Goal: Task Accomplishment & Management: Complete application form

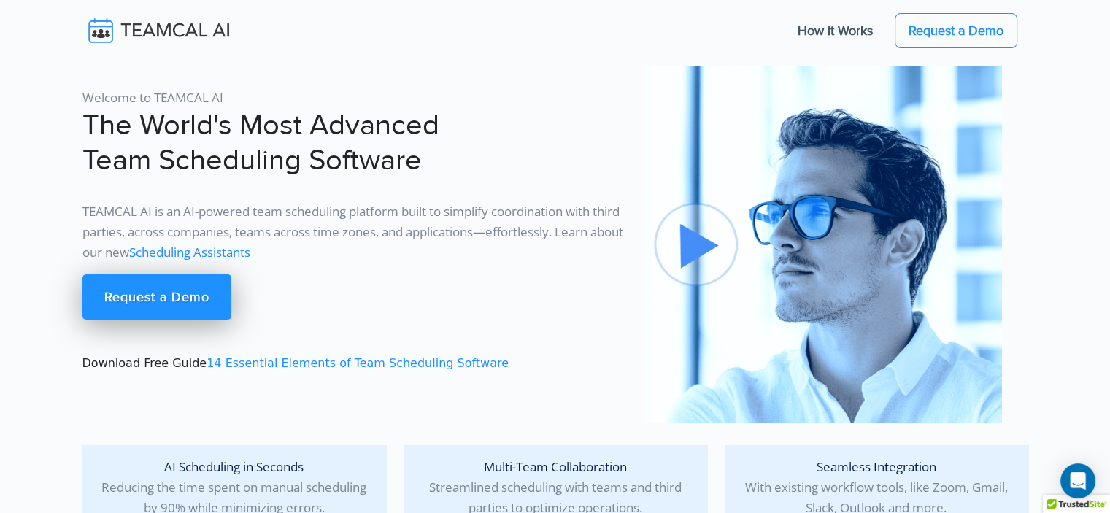
click at [712, 254] on img at bounding box center [822, 244] width 357 height 357
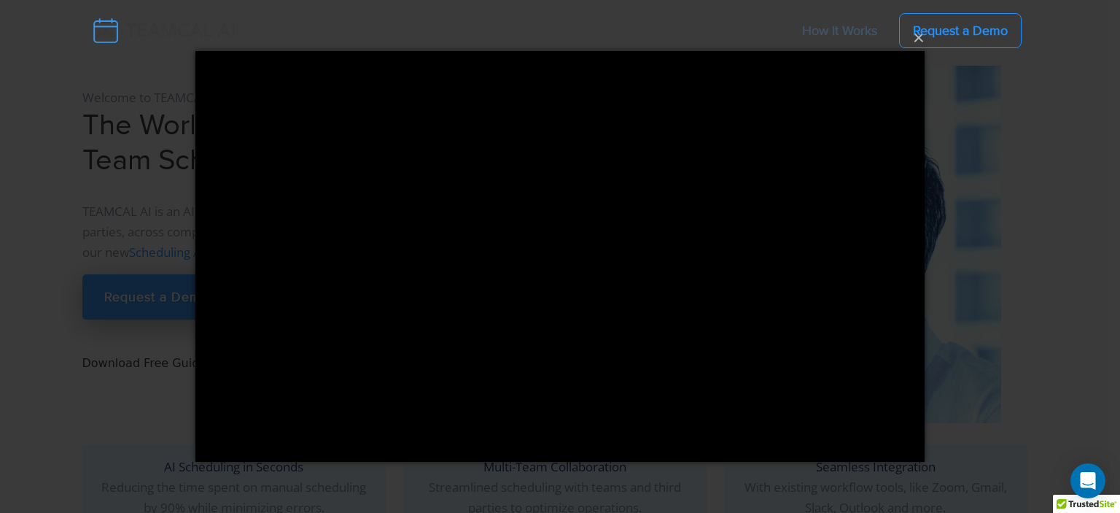
click at [1065, 193] on div "× Loading..." at bounding box center [560, 256] width 1120 height 513
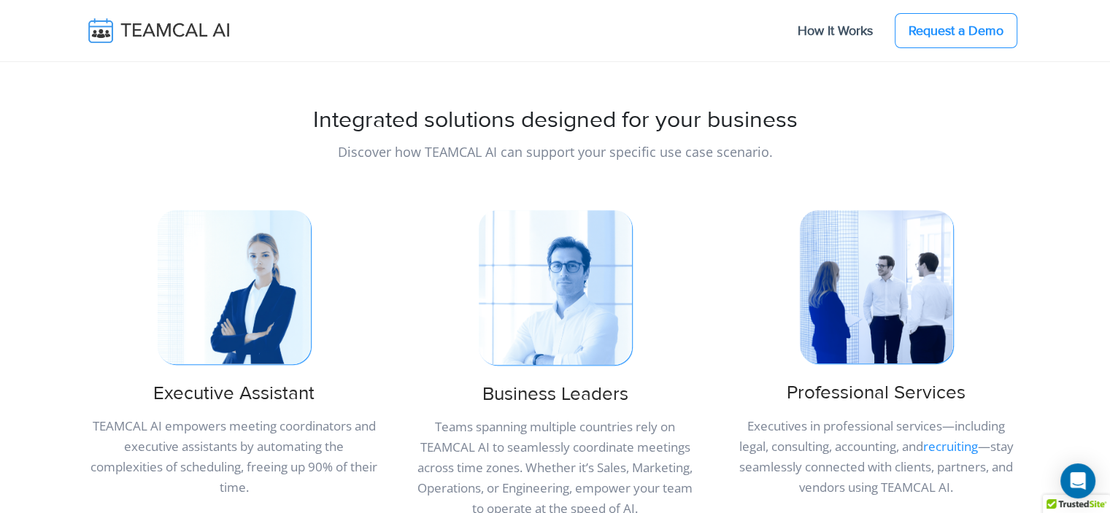
scroll to position [575, 0]
click at [870, 26] on link "How It Works" at bounding box center [835, 30] width 104 height 31
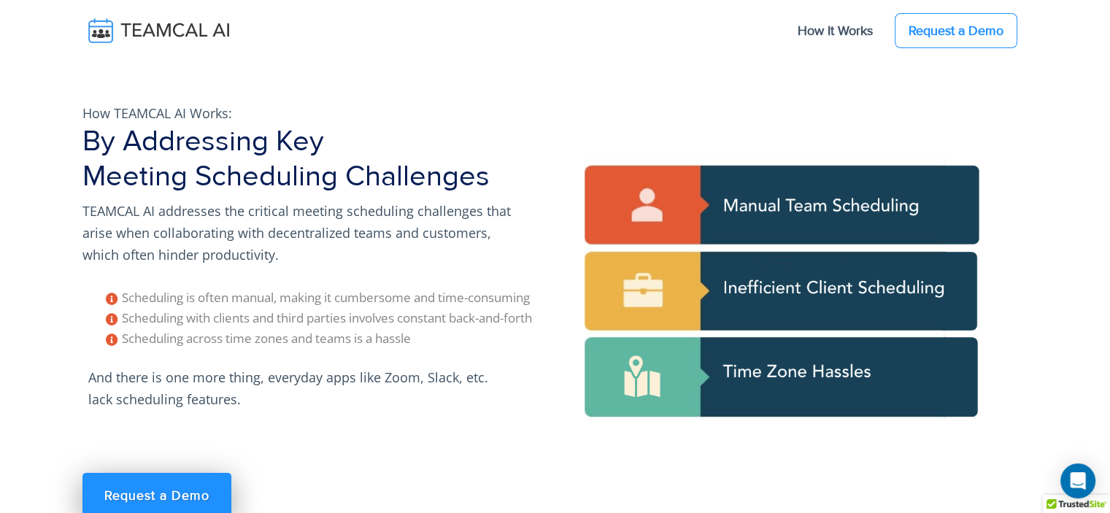
scroll to position [73, 0]
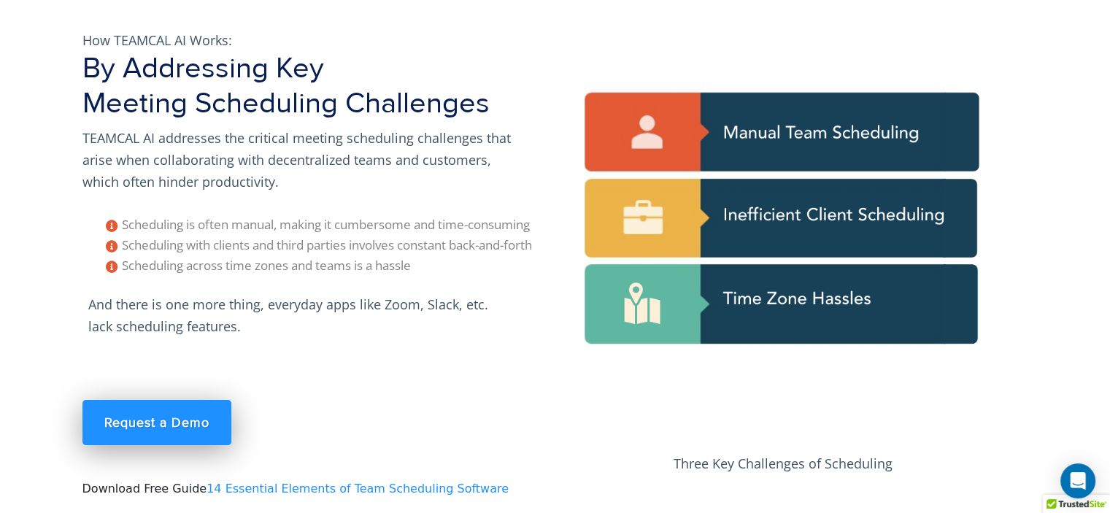
click at [165, 421] on link "Request a Demo" at bounding box center [156, 422] width 149 height 45
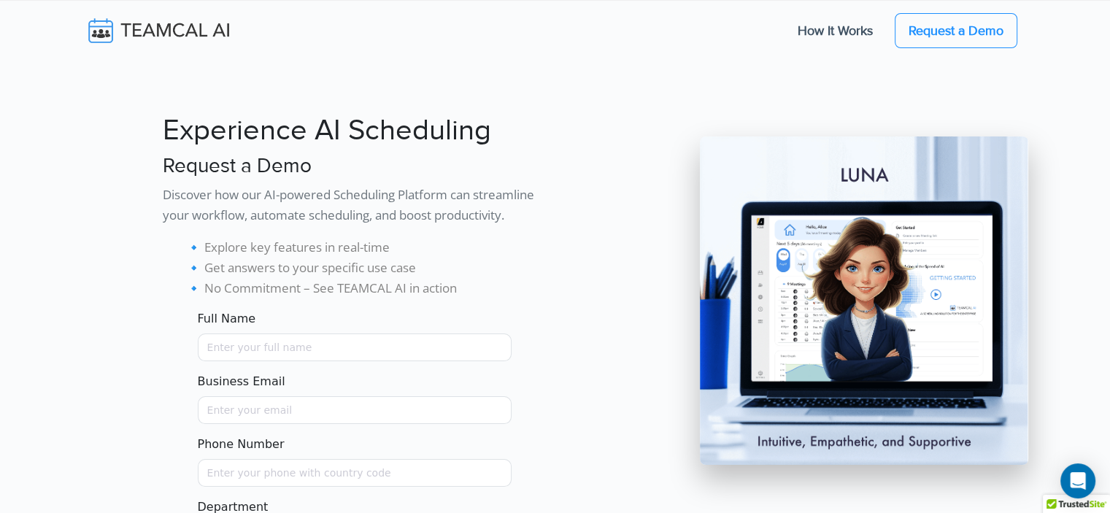
scroll to position [236, 0]
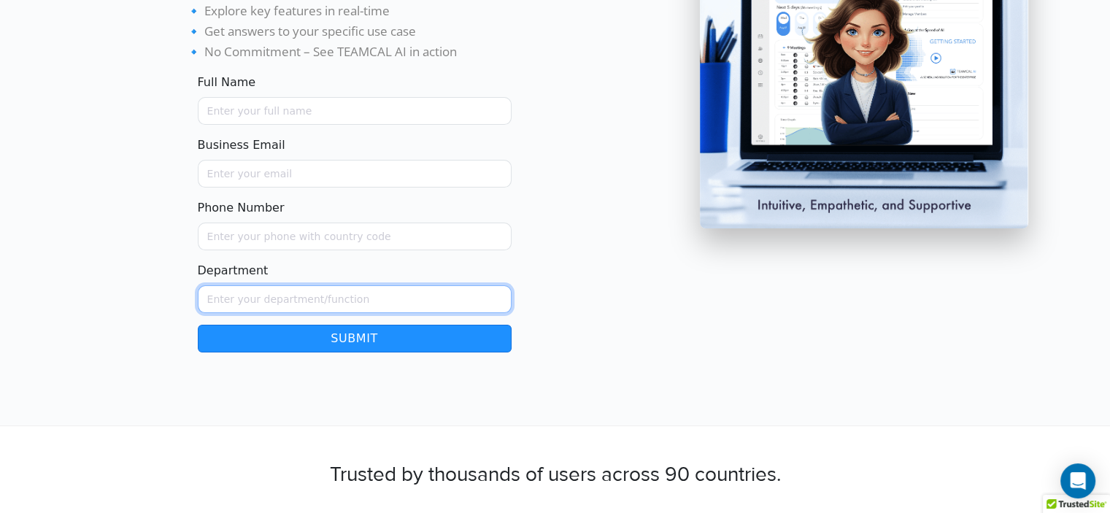
click at [413, 292] on input "Department" at bounding box center [355, 299] width 314 height 28
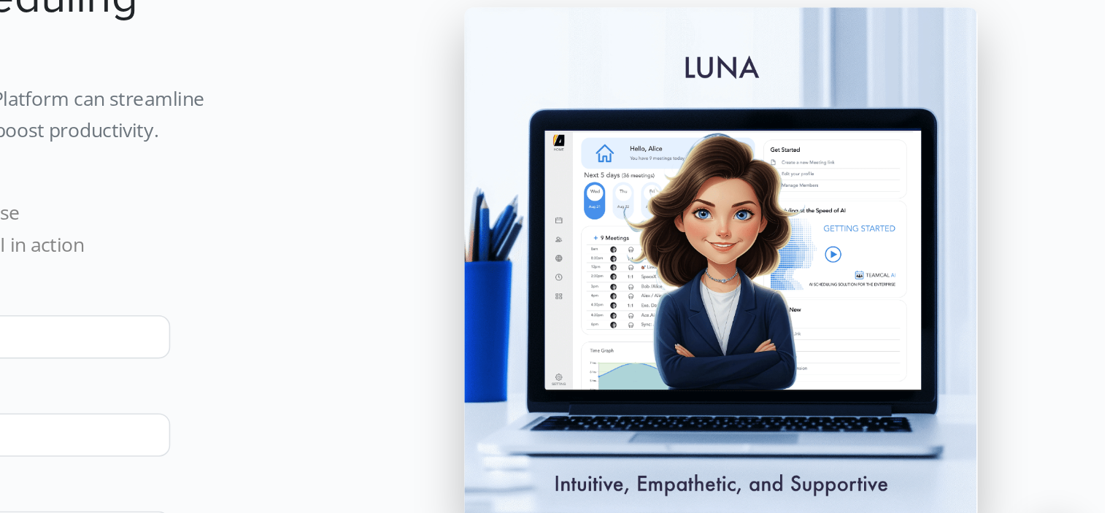
scroll to position [0, 0]
